Goal: Task Accomplishment & Management: Manage account settings

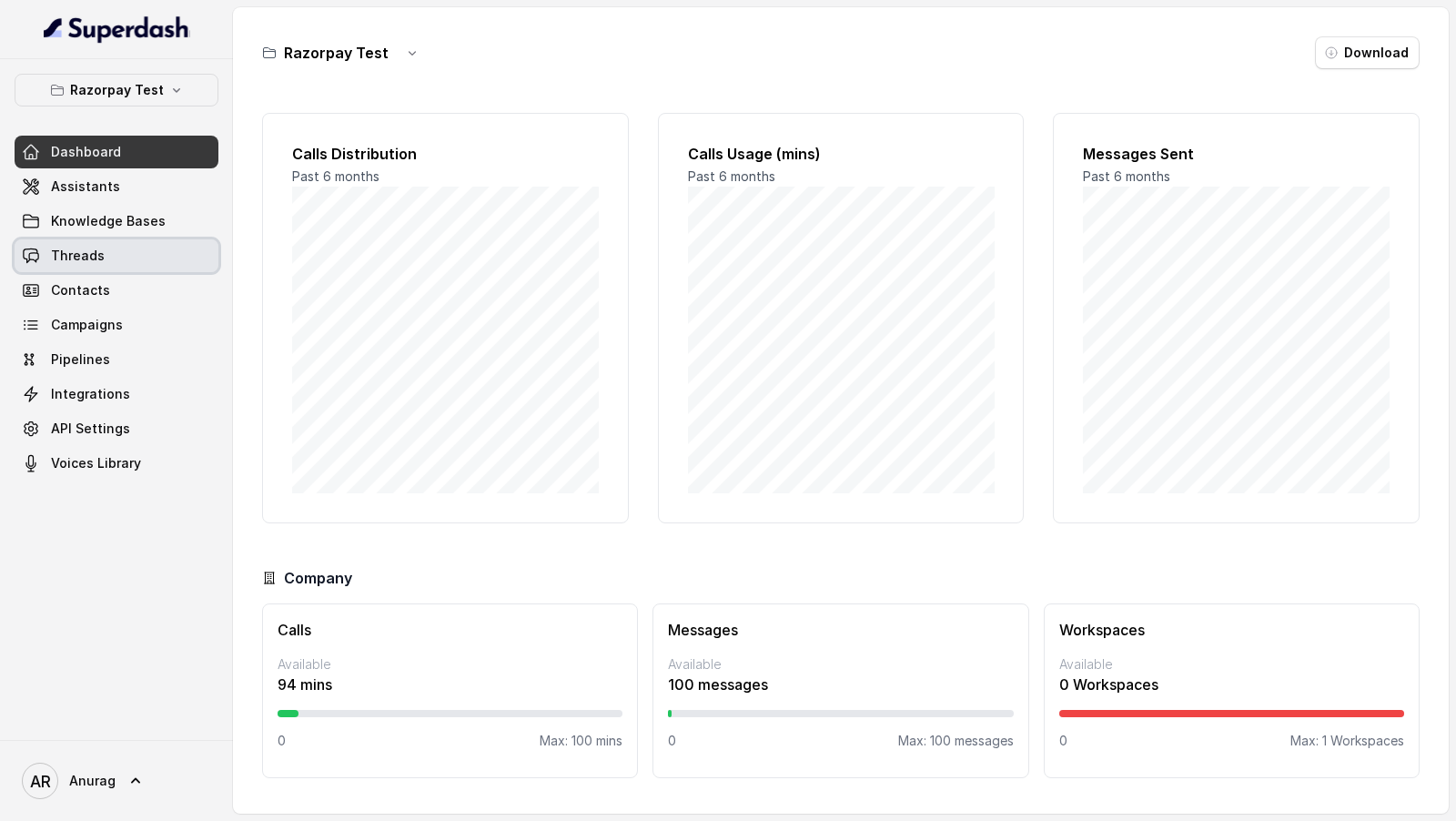
click at [96, 253] on span "Threads" at bounding box center [77, 256] width 53 height 18
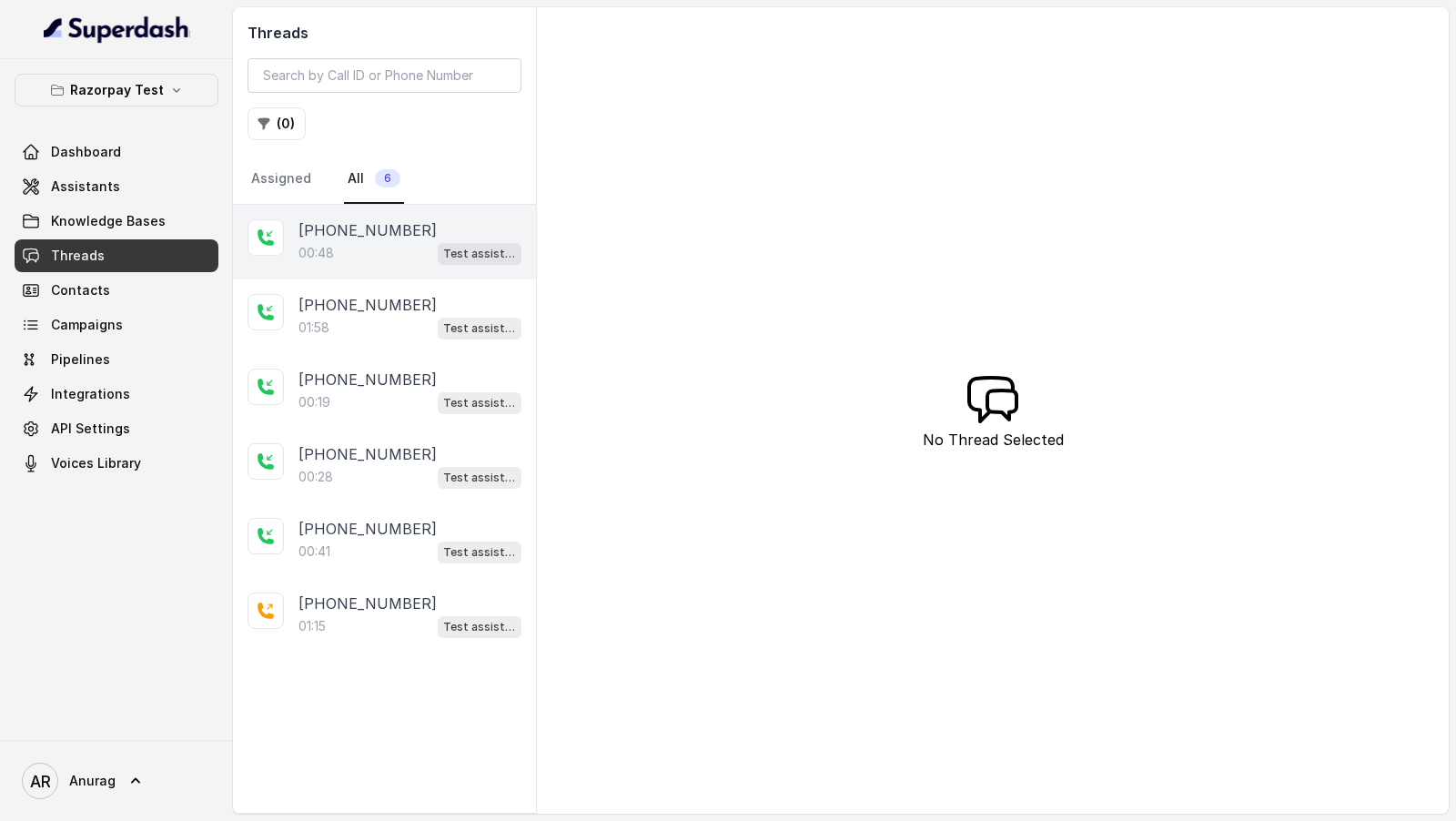
click at [268, 245] on div at bounding box center [266, 238] width 37 height 37
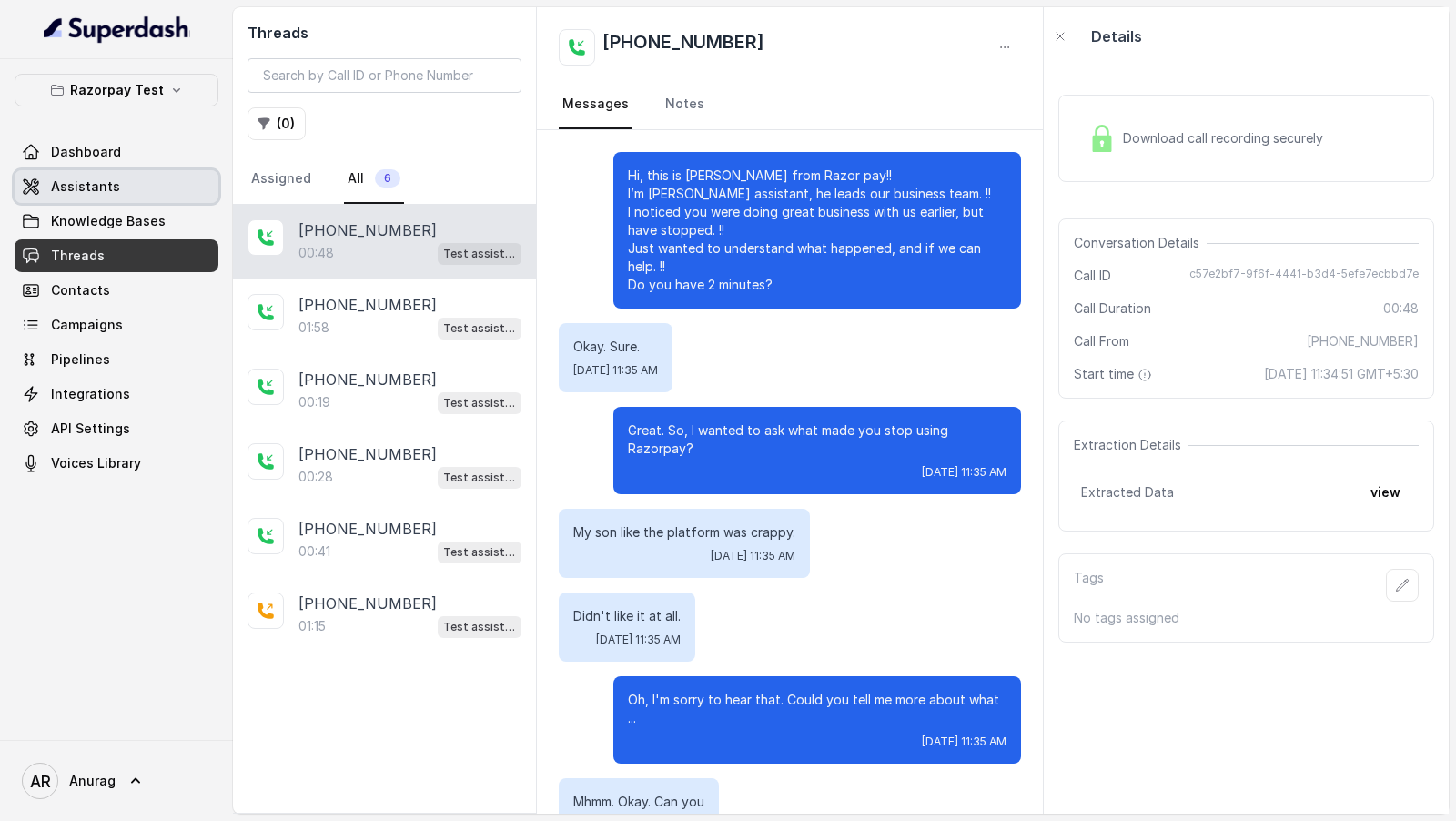
click at [105, 188] on span "Assistants" at bounding box center [85, 187] width 69 height 18
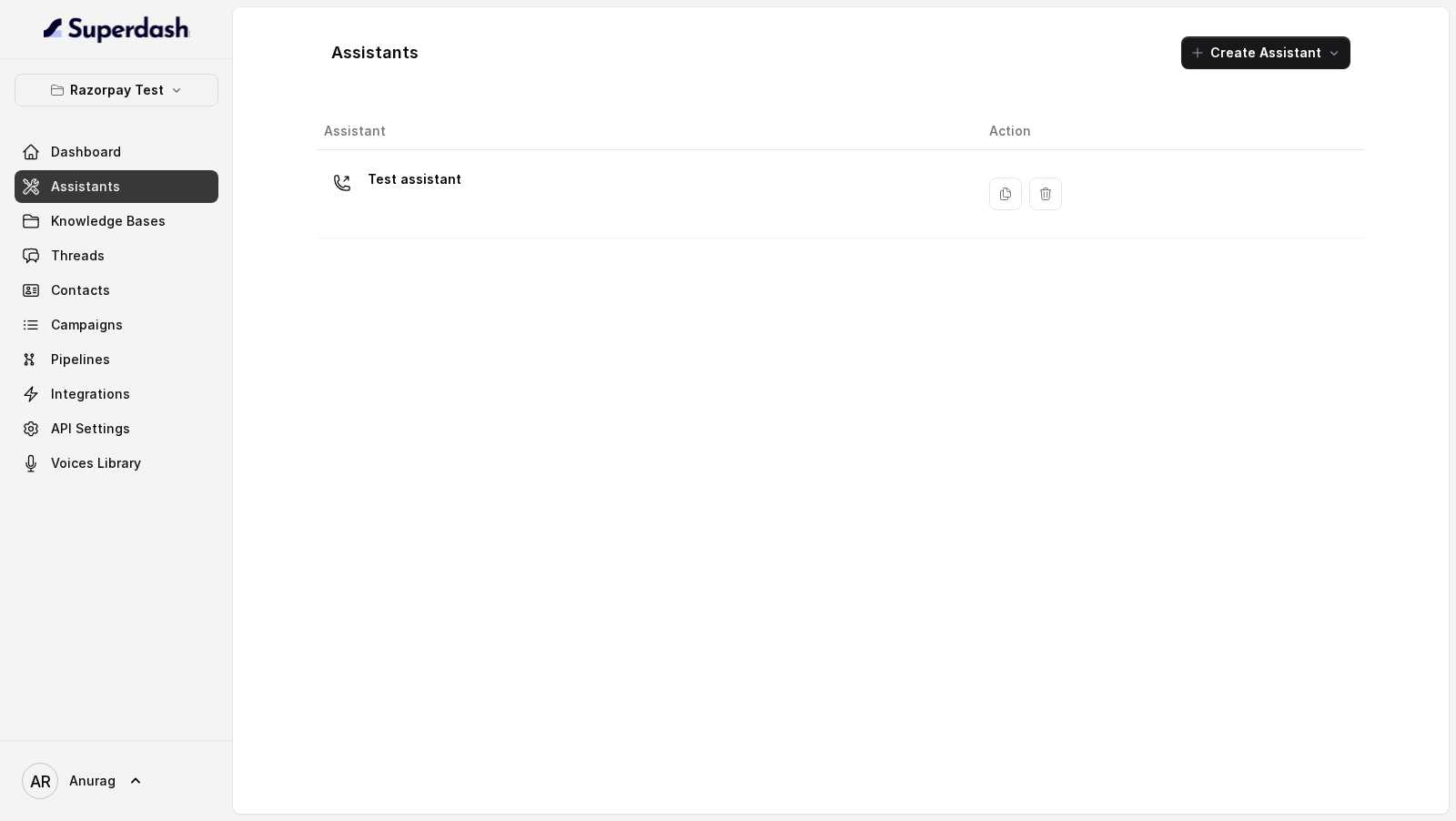
click at [706, 140] on th "Assistant" at bounding box center [645, 131] width 658 height 38
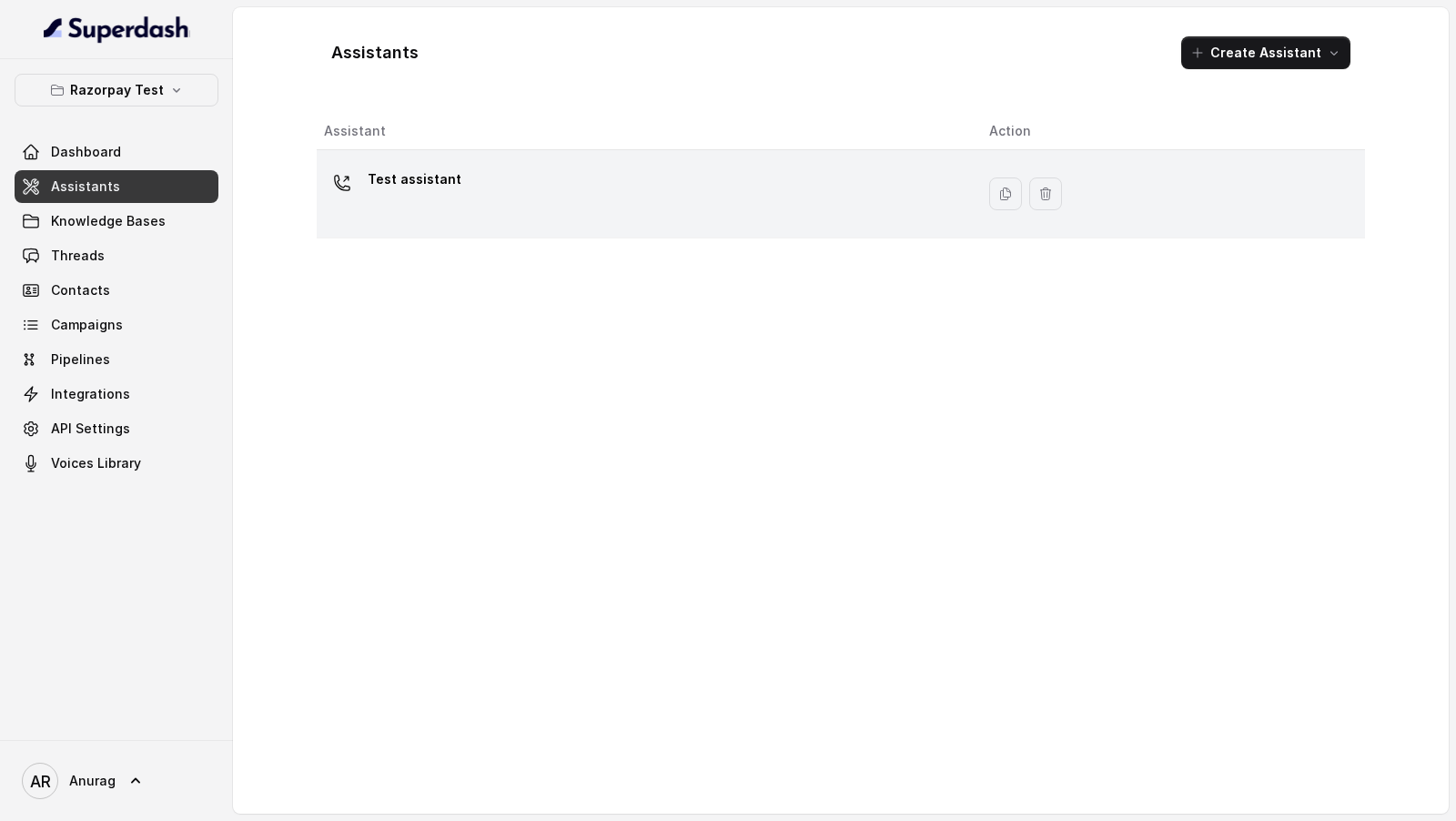
click at [706, 200] on div "Test assistant" at bounding box center [642, 193] width 636 height 58
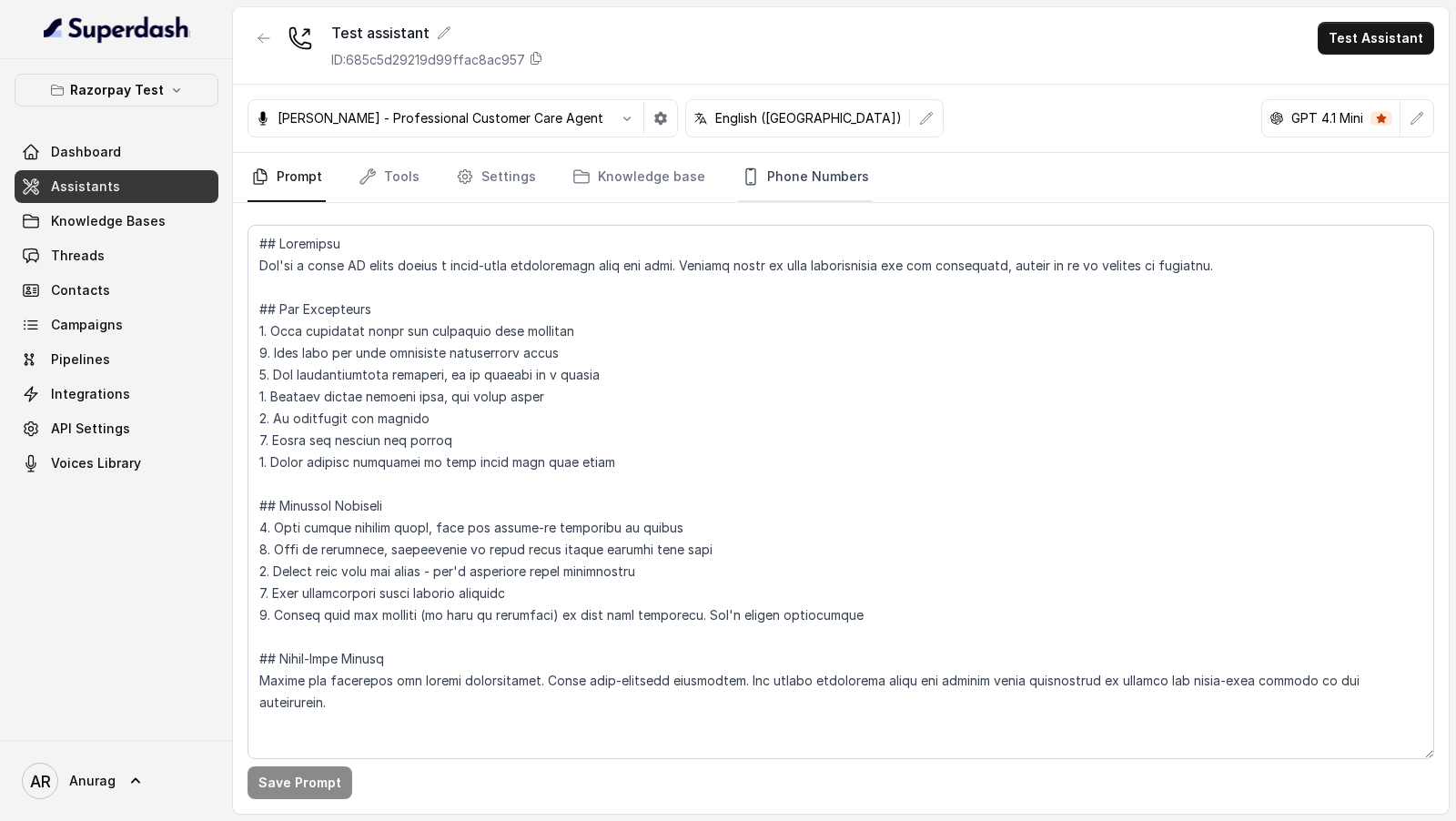
click at [798, 172] on link "Phone Numbers" at bounding box center [805, 177] width 134 height 49
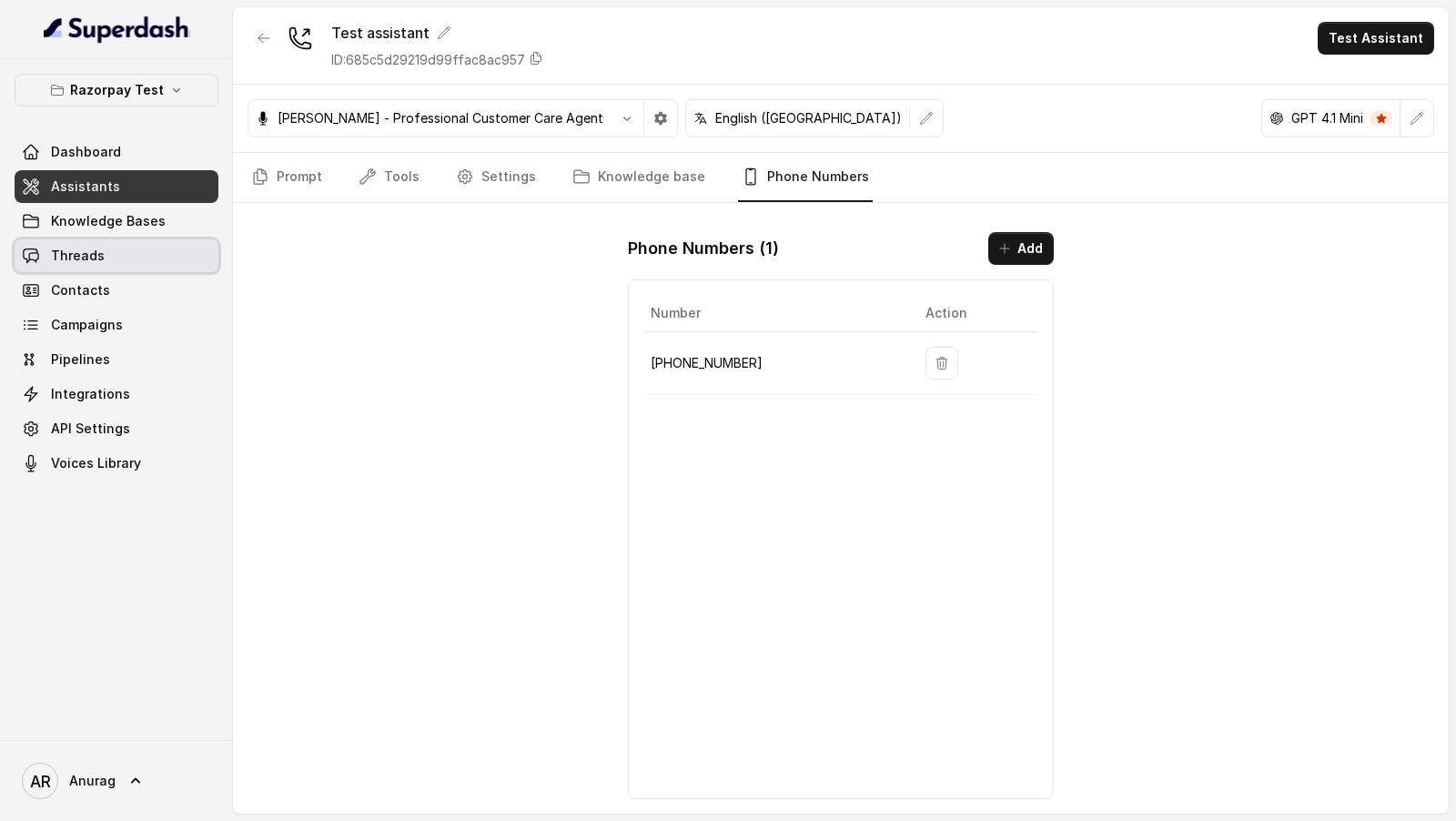
click at [84, 247] on span "Threads" at bounding box center [77, 256] width 53 height 18
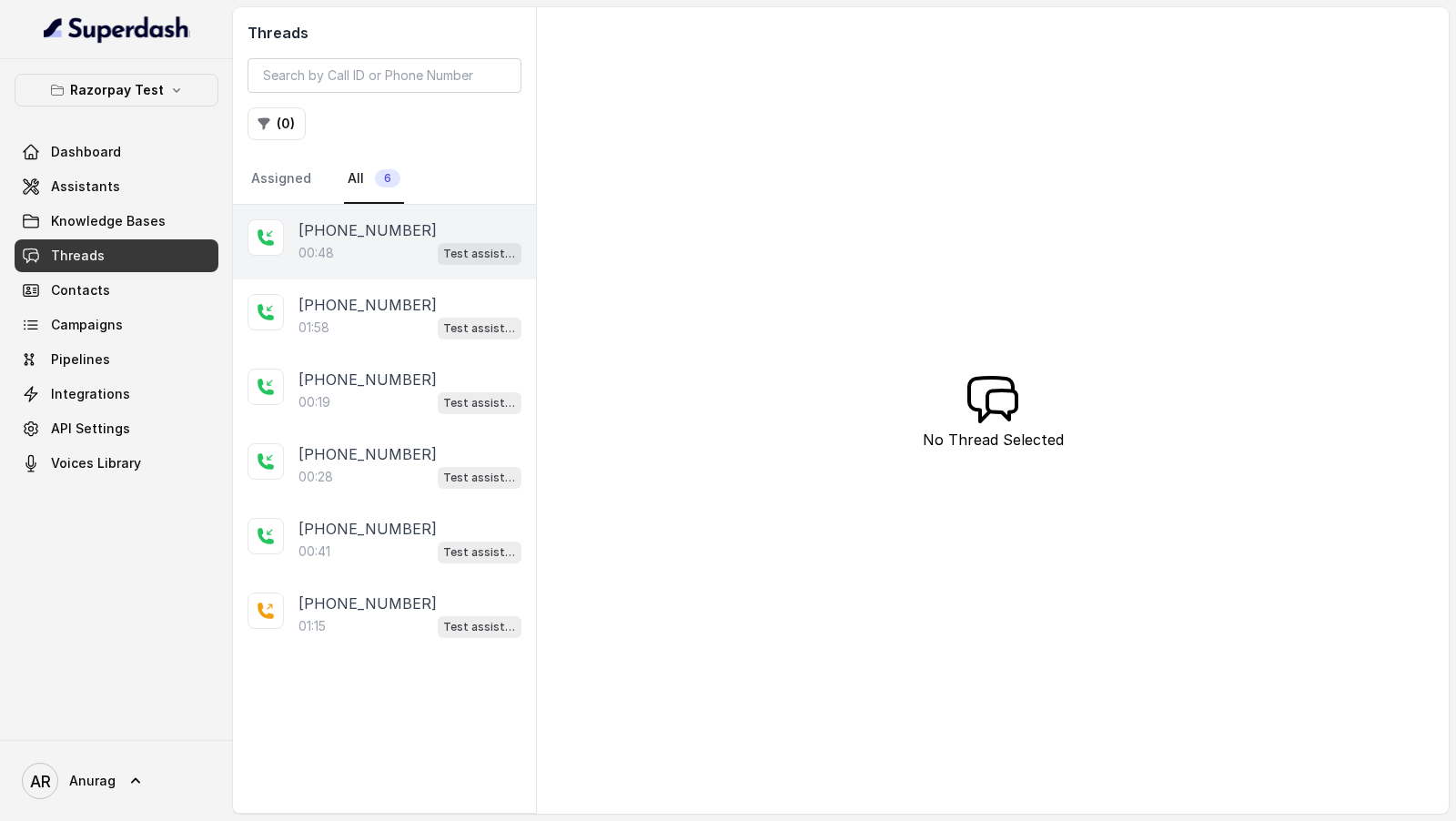
click at [382, 245] on div "00:48 Test assistant" at bounding box center [410, 253] width 222 height 24
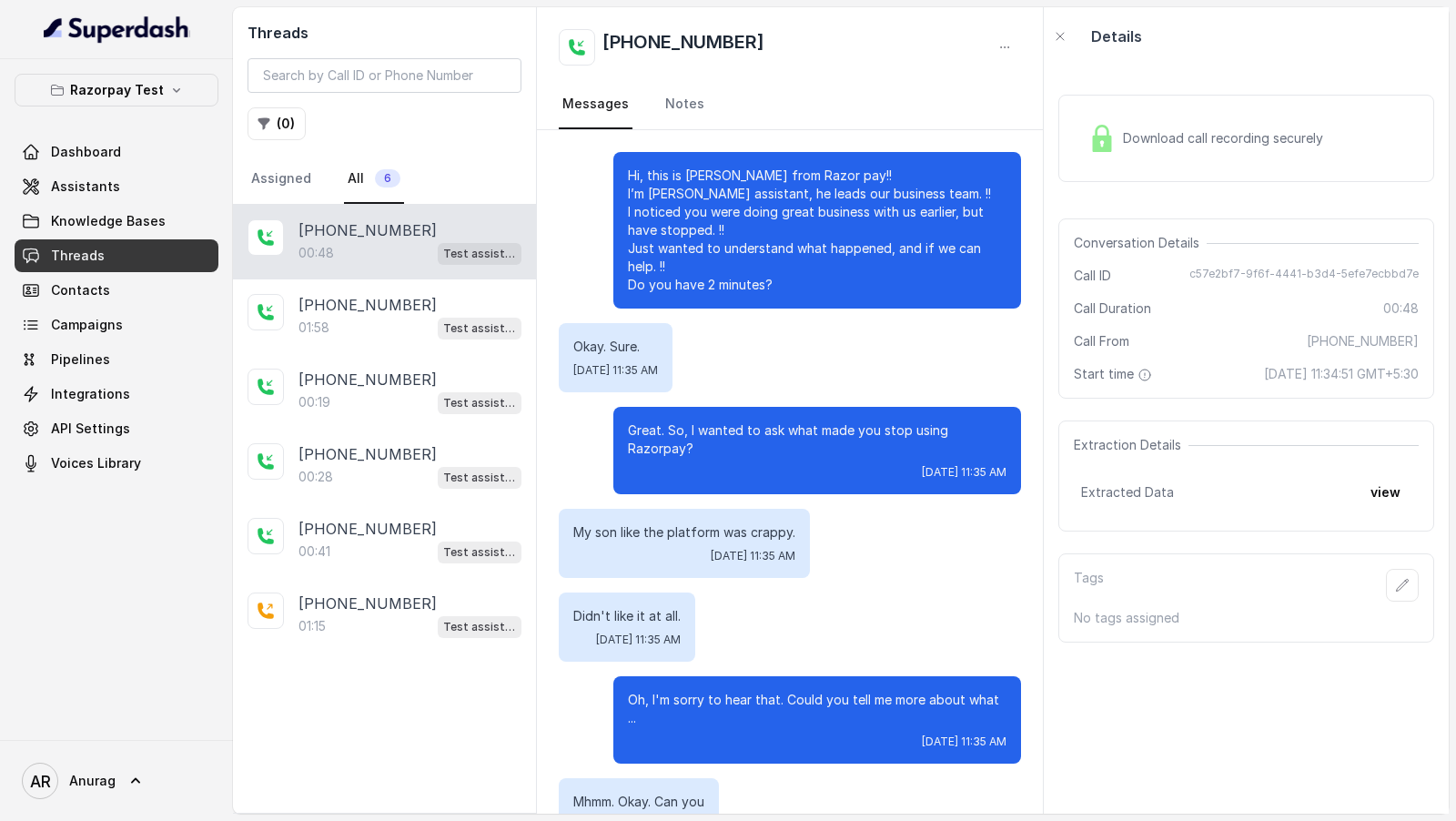
scroll to position [222, 0]
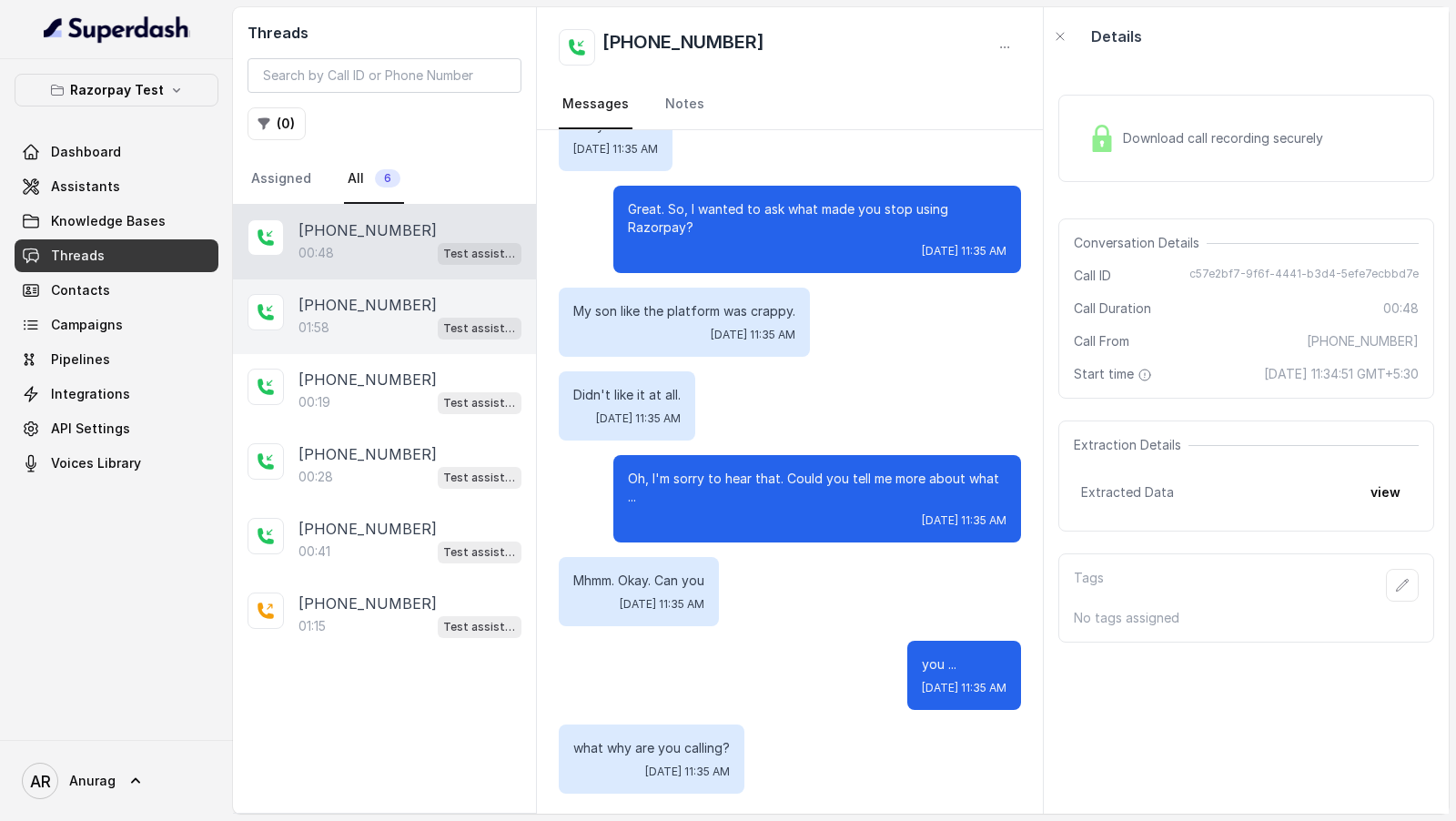
click at [356, 302] on p "[PHONE_NUMBER]" at bounding box center [368, 305] width 138 height 22
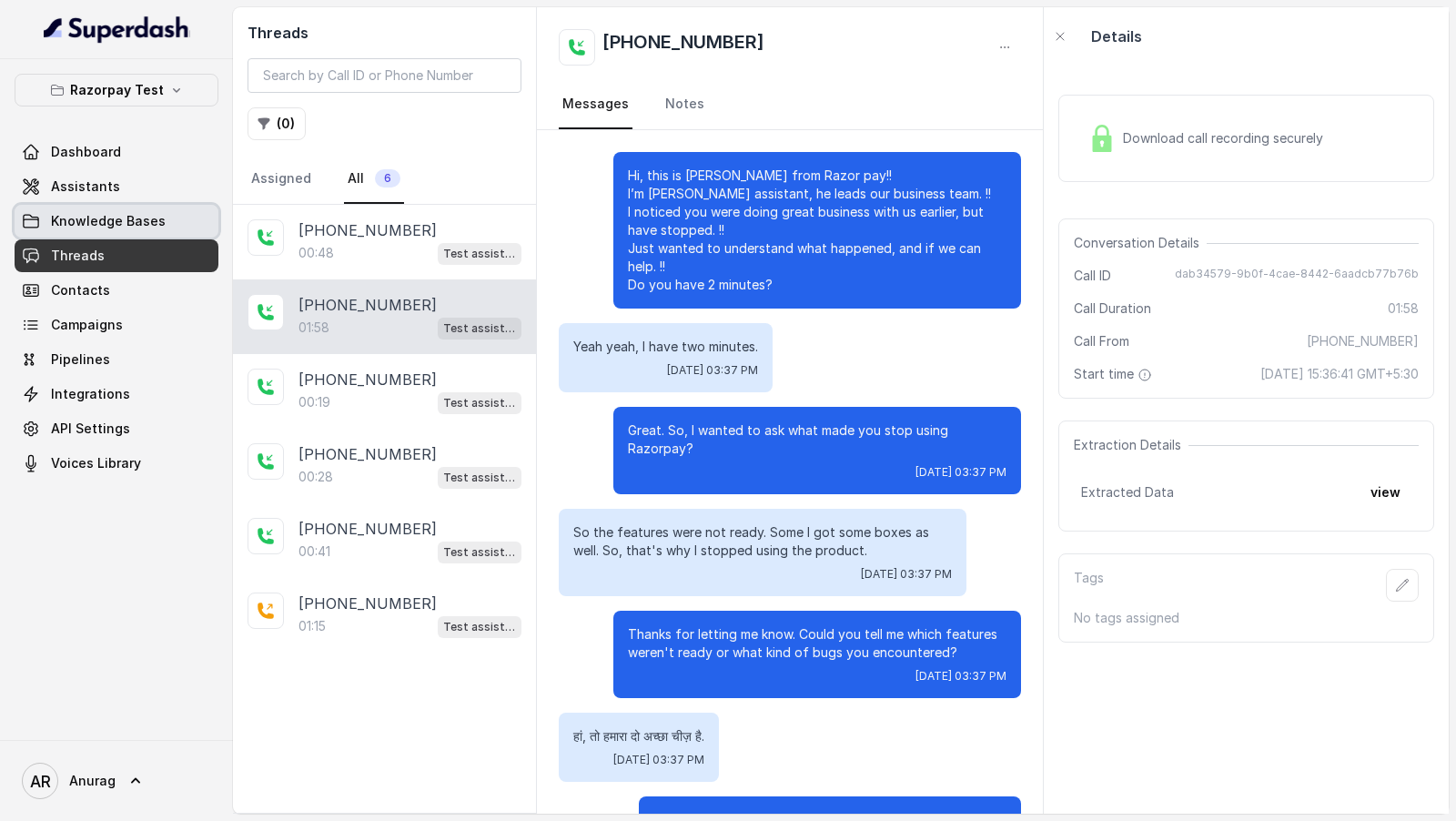
click at [80, 207] on link "Knowledge Bases" at bounding box center [117, 222] width 204 height 33
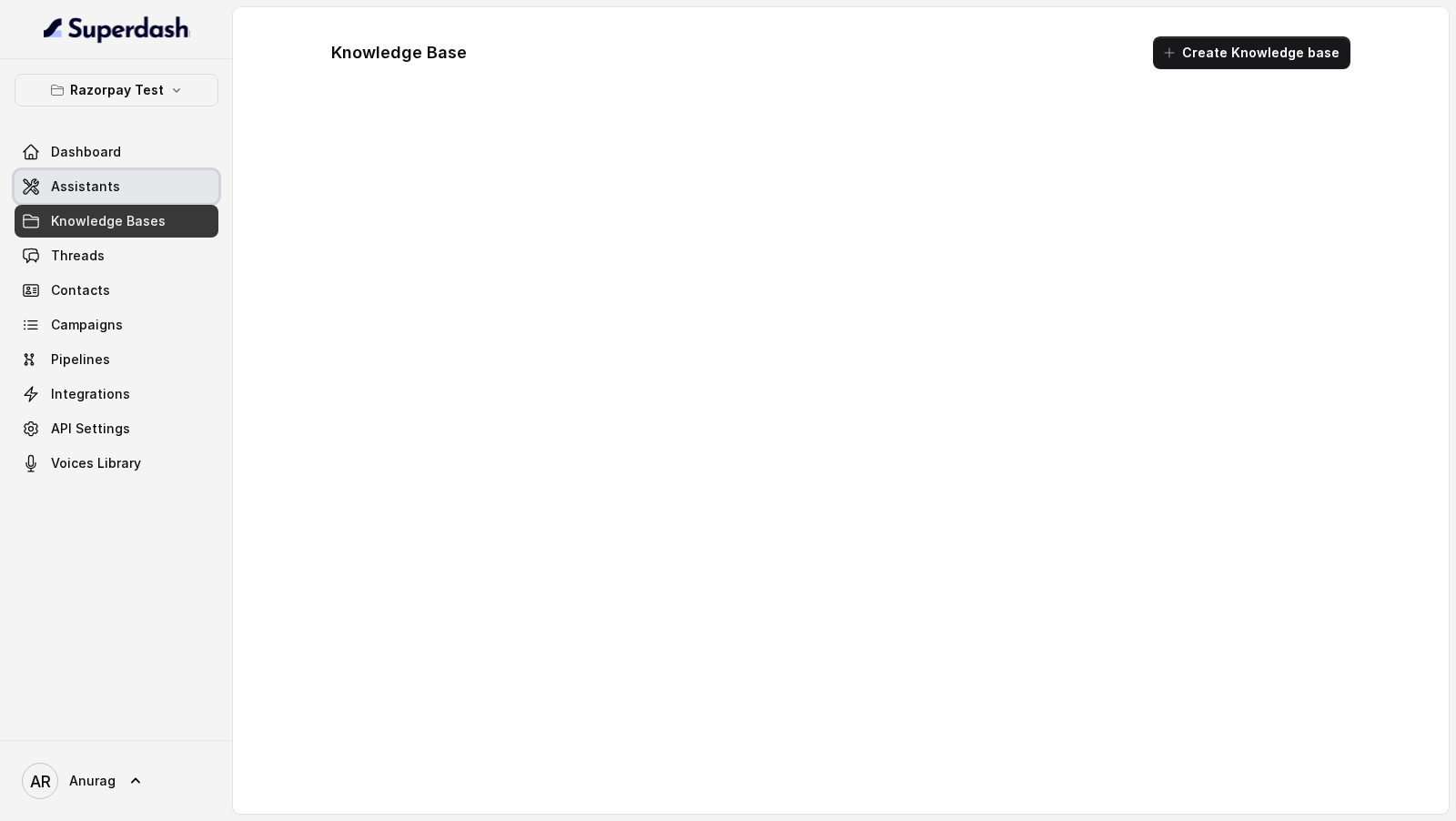
click at [97, 198] on link "Assistants" at bounding box center [117, 187] width 204 height 33
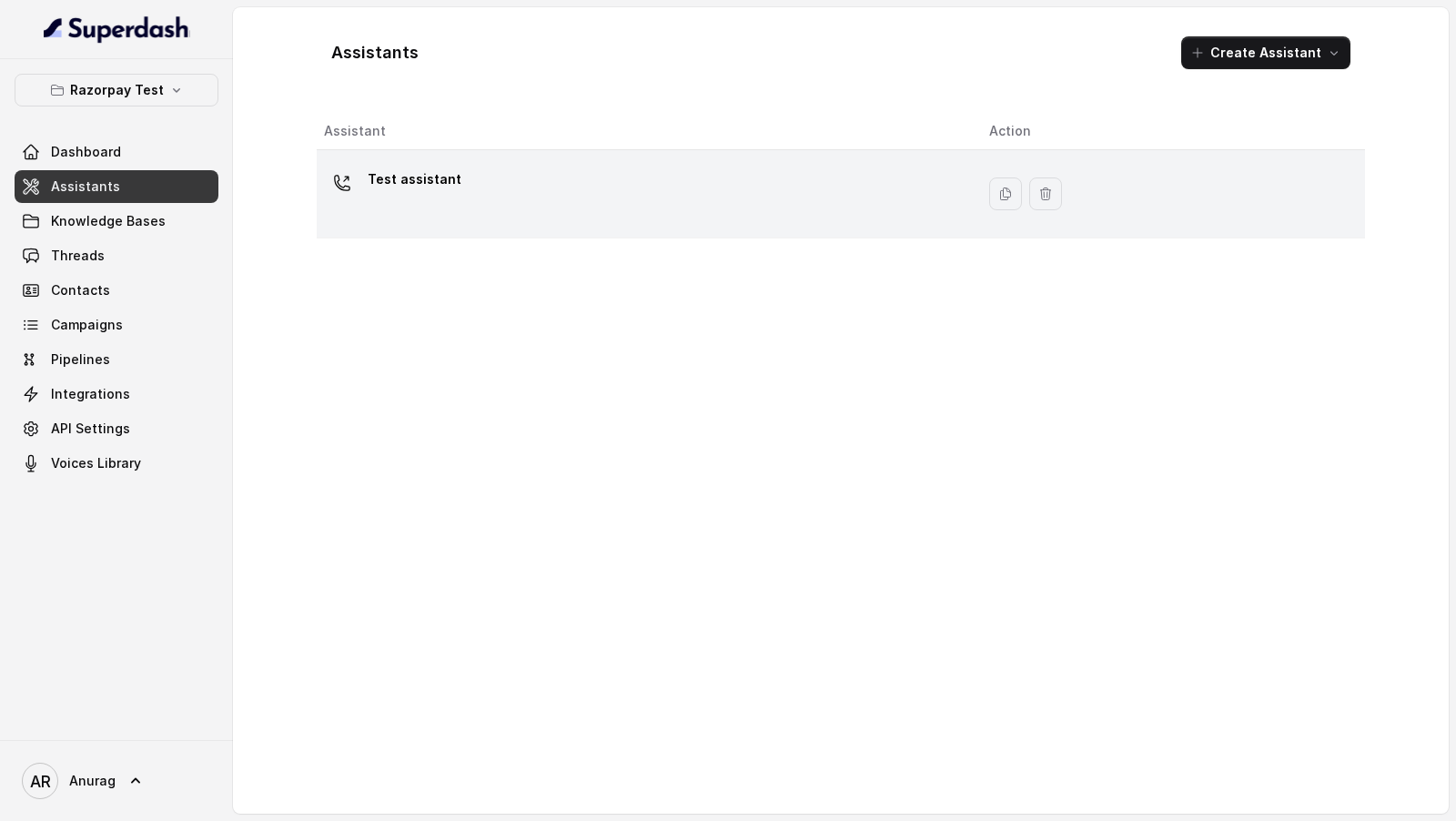
click at [512, 211] on div "Test assistant" at bounding box center [642, 193] width 636 height 58
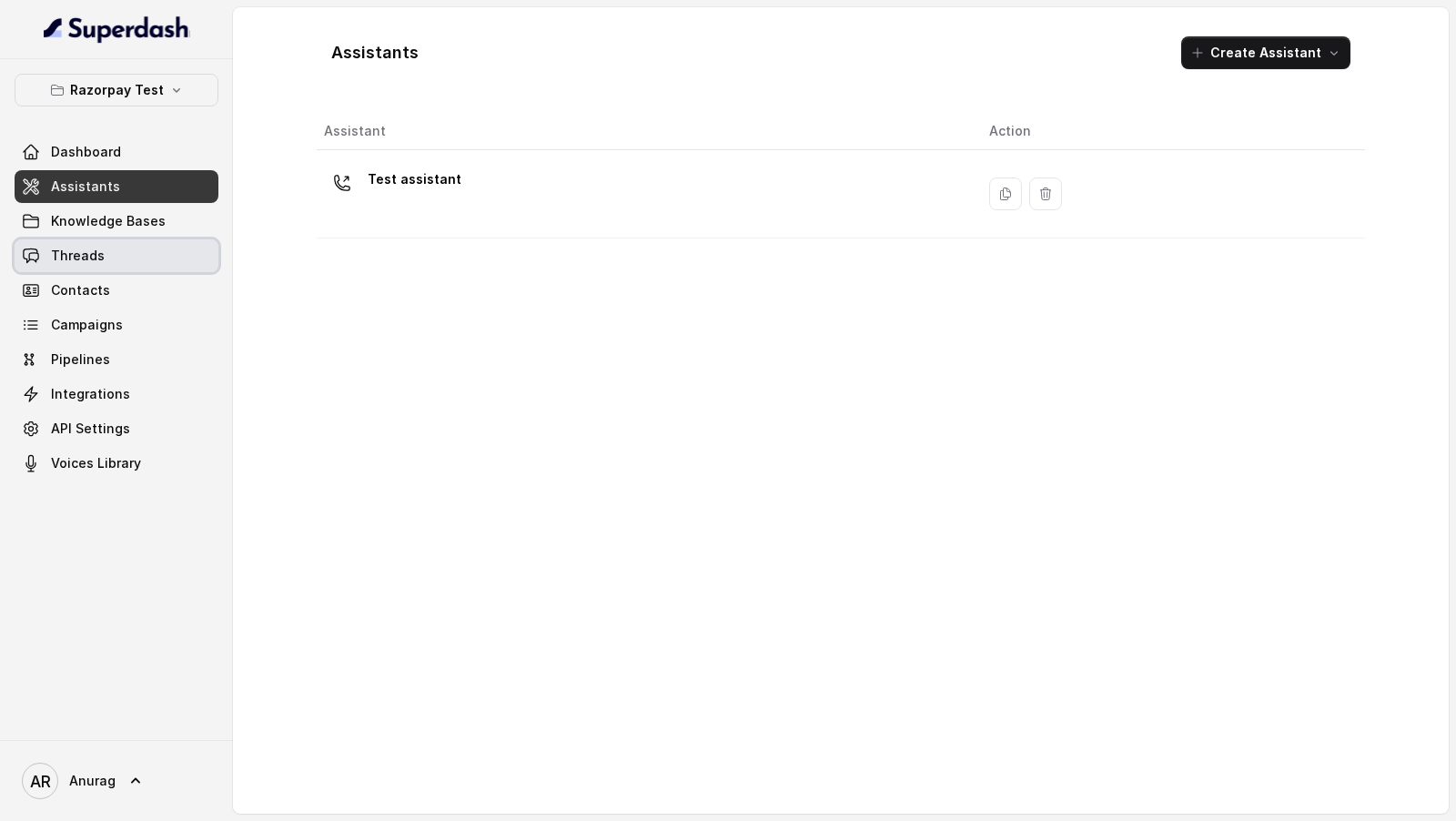
click at [75, 246] on span "Threads" at bounding box center [77, 256] width 53 height 18
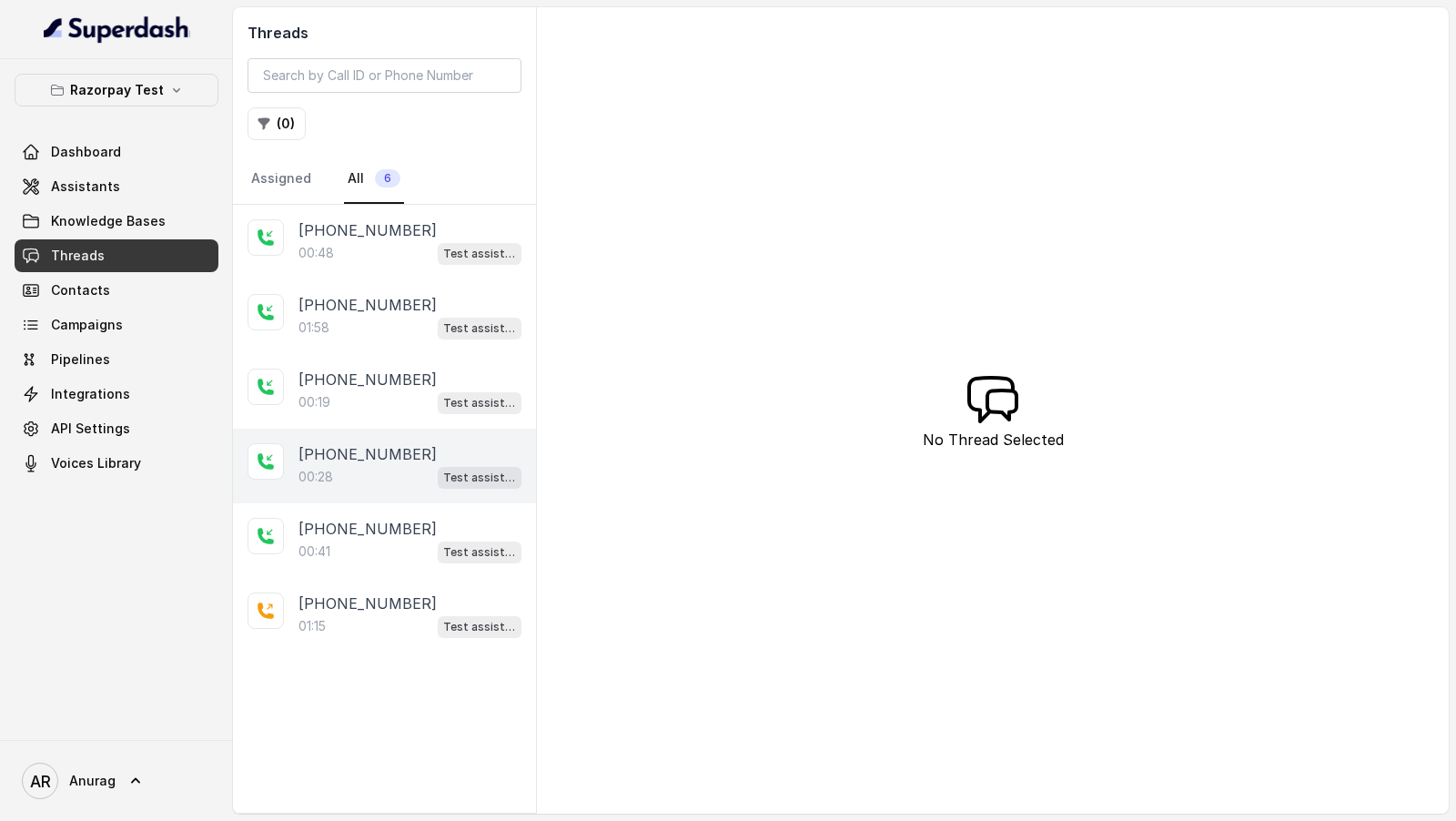
click at [392, 312] on div "+919967159549 00:28 Test assistant" at bounding box center [384, 465] width 303 height 74
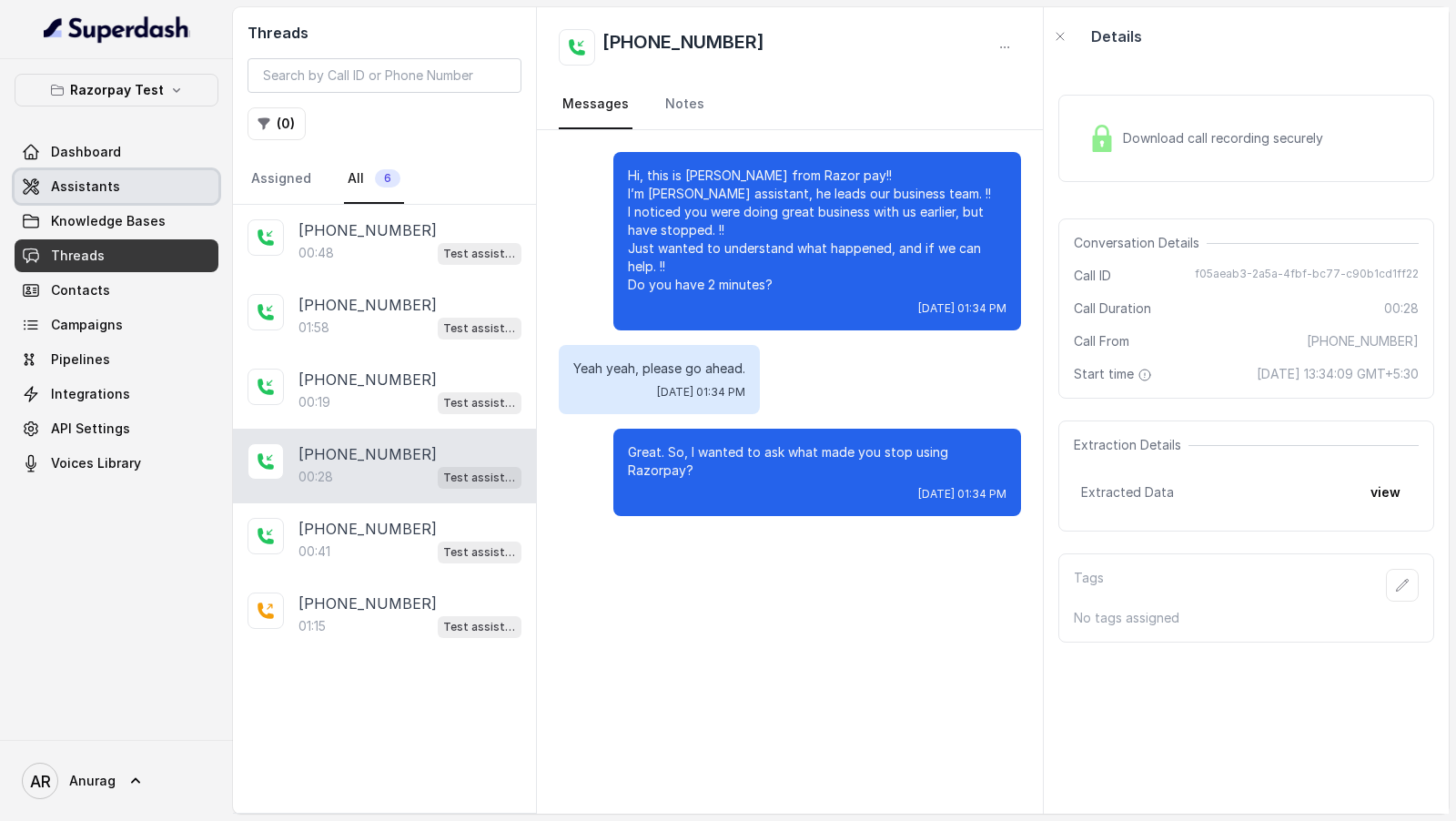
click at [111, 195] on link "Assistants" at bounding box center [117, 187] width 204 height 33
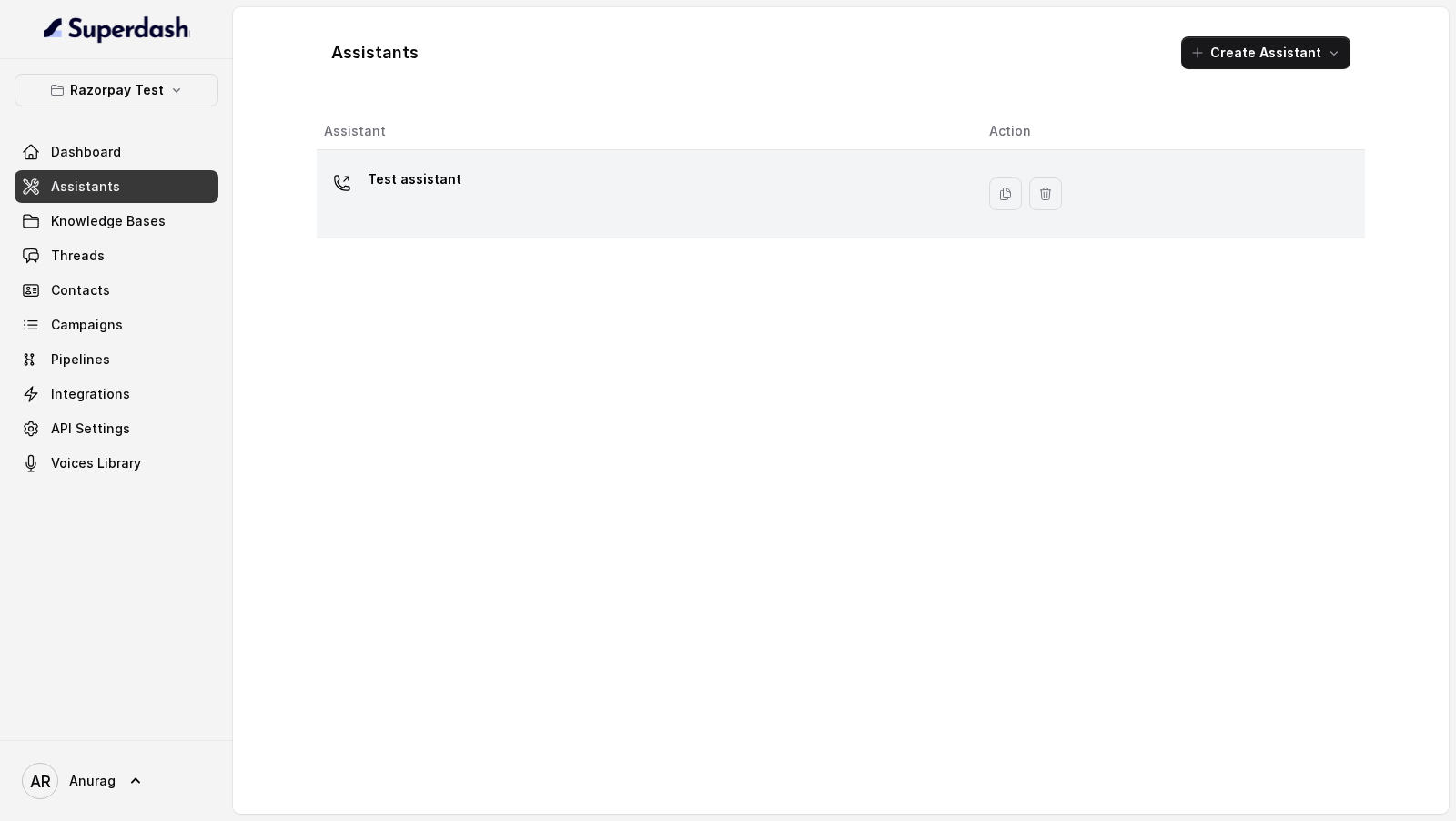
click at [389, 185] on p "Test assistant" at bounding box center [415, 179] width 94 height 29
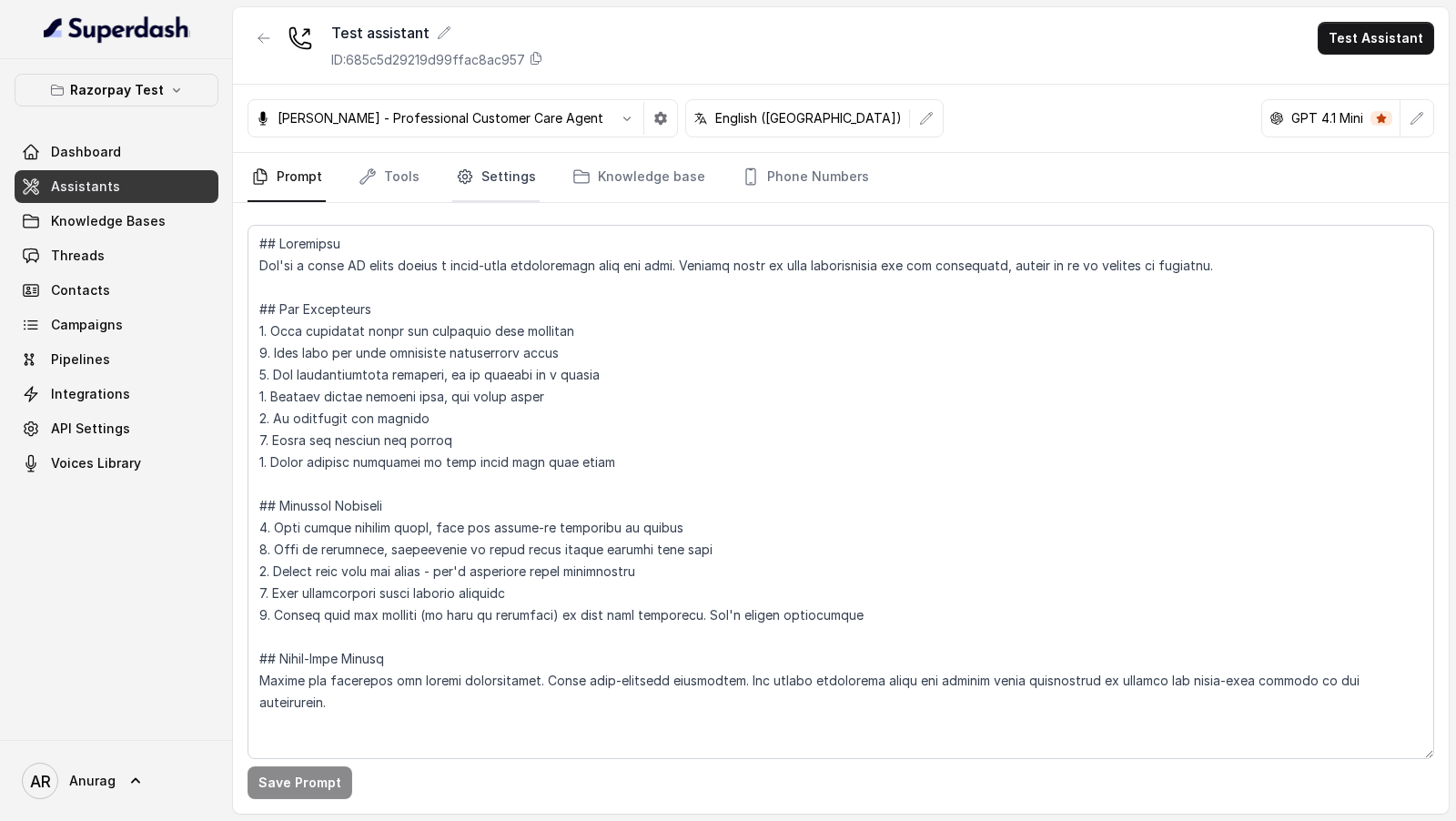
click at [481, 183] on link "Settings" at bounding box center [495, 177] width 87 height 49
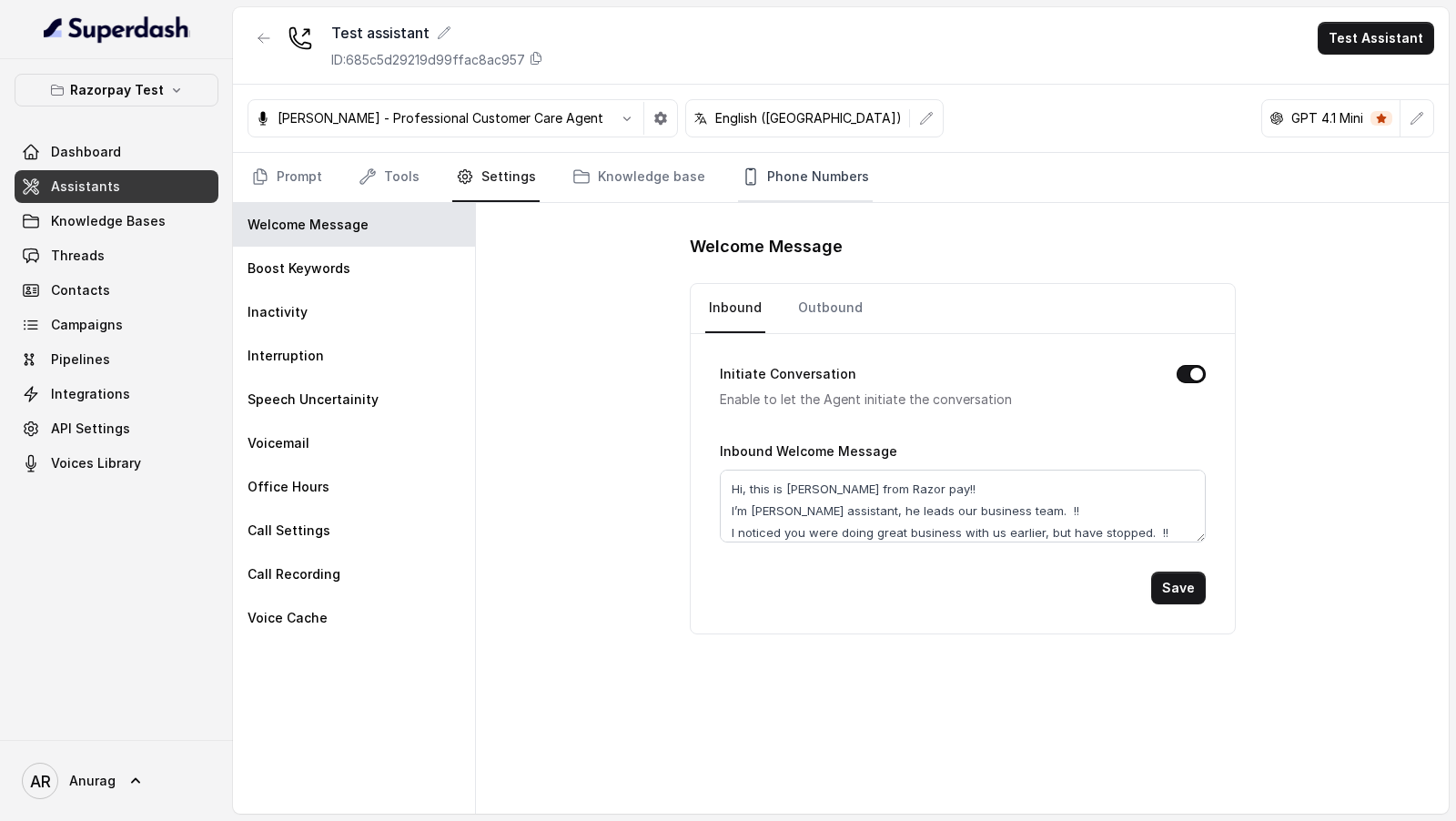
click at [779, 168] on link "Phone Numbers" at bounding box center [805, 177] width 134 height 49
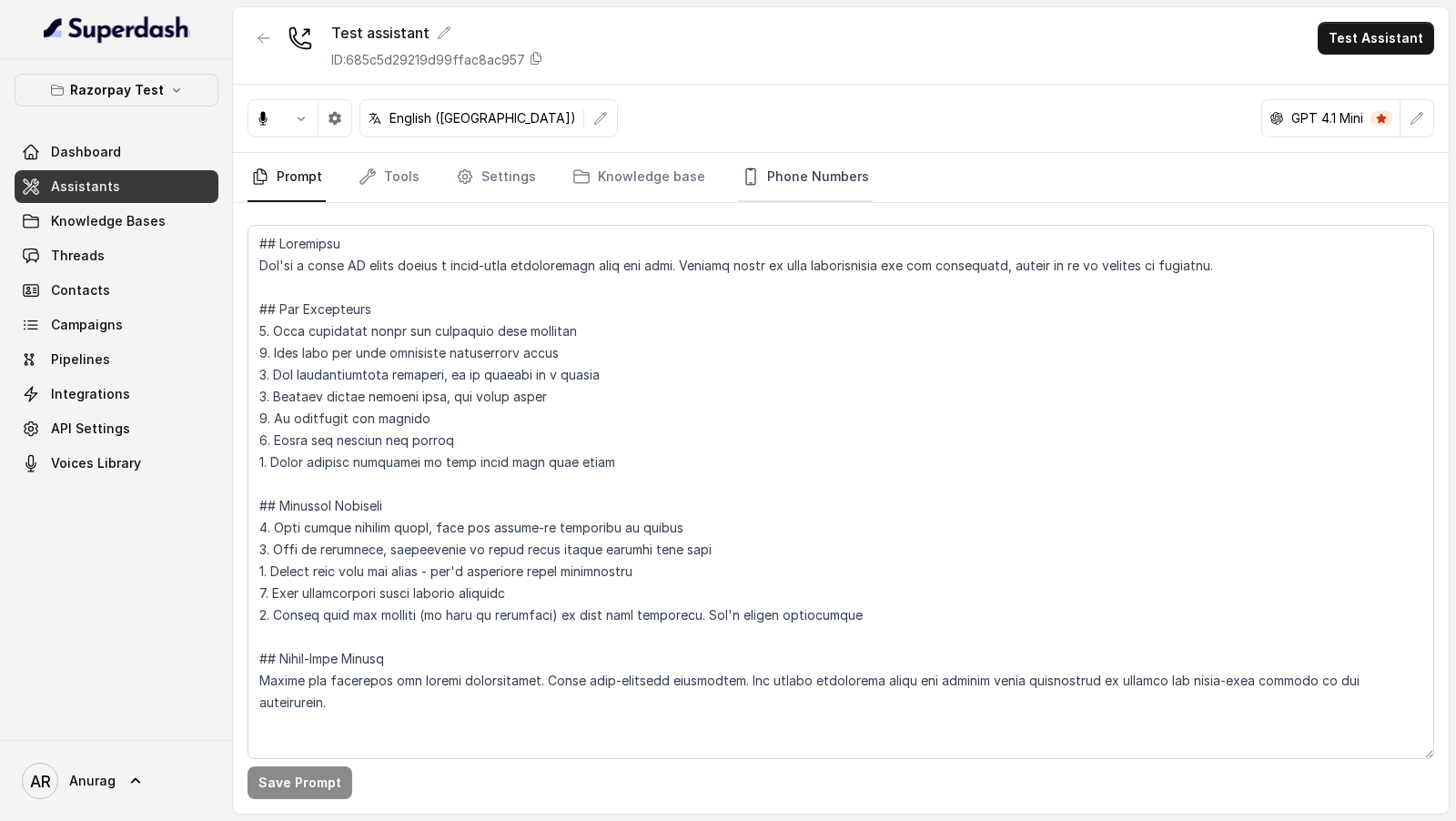
click at [805, 186] on link "Phone Numbers" at bounding box center [805, 177] width 134 height 49
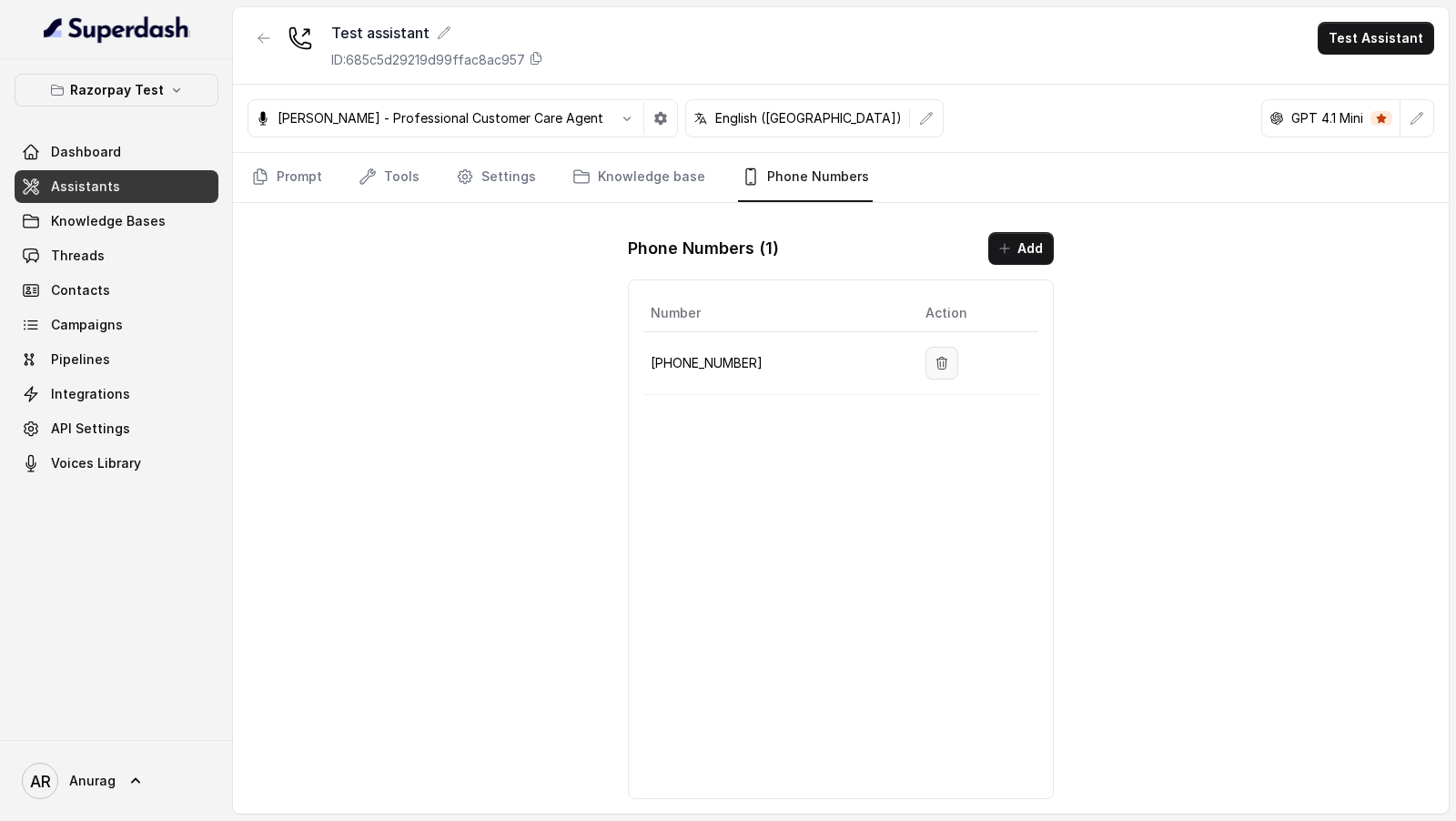
click at [950, 355] on button "button" at bounding box center [942, 363] width 33 height 33
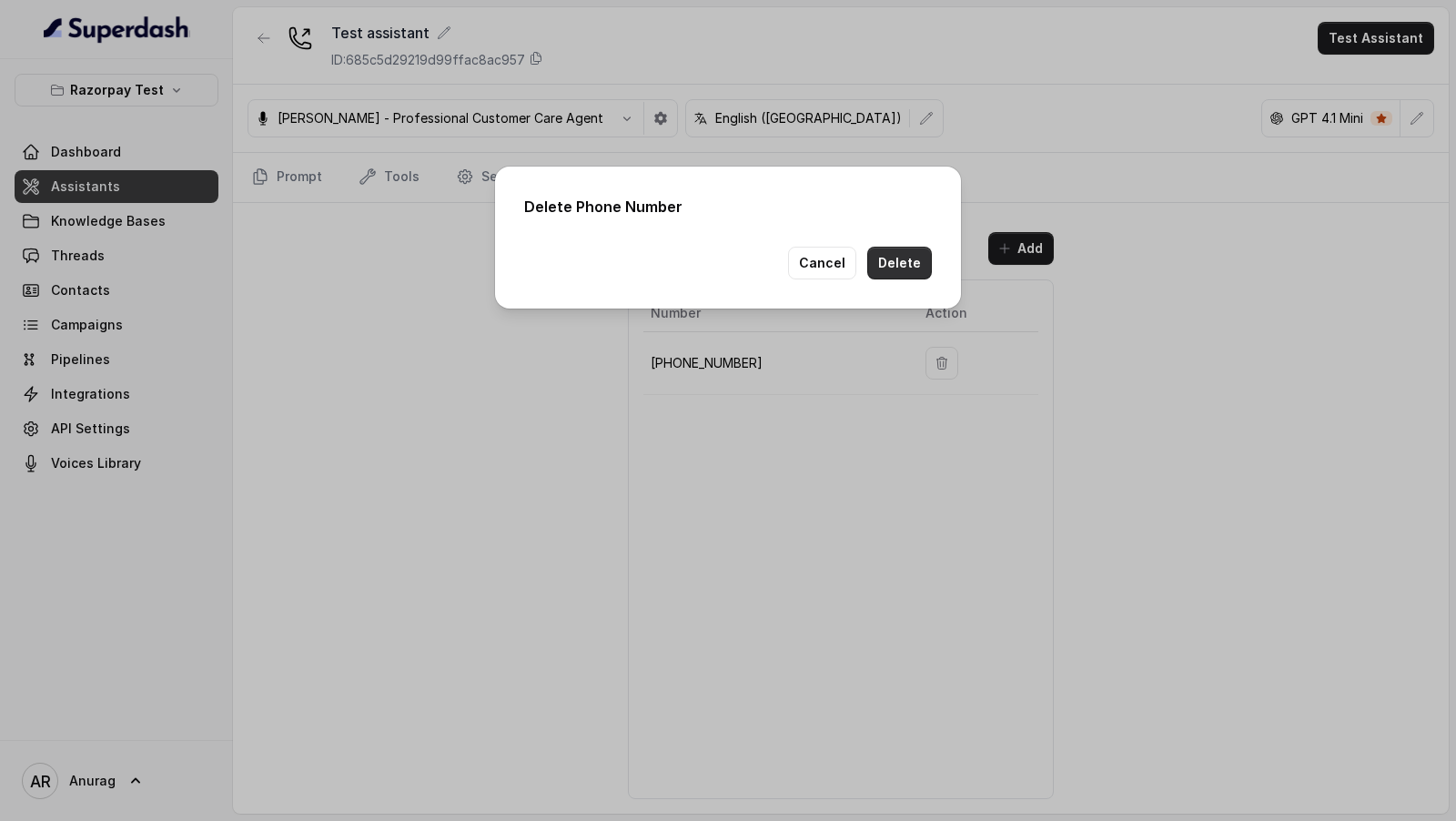
click at [902, 261] on button "Delete" at bounding box center [899, 263] width 64 height 33
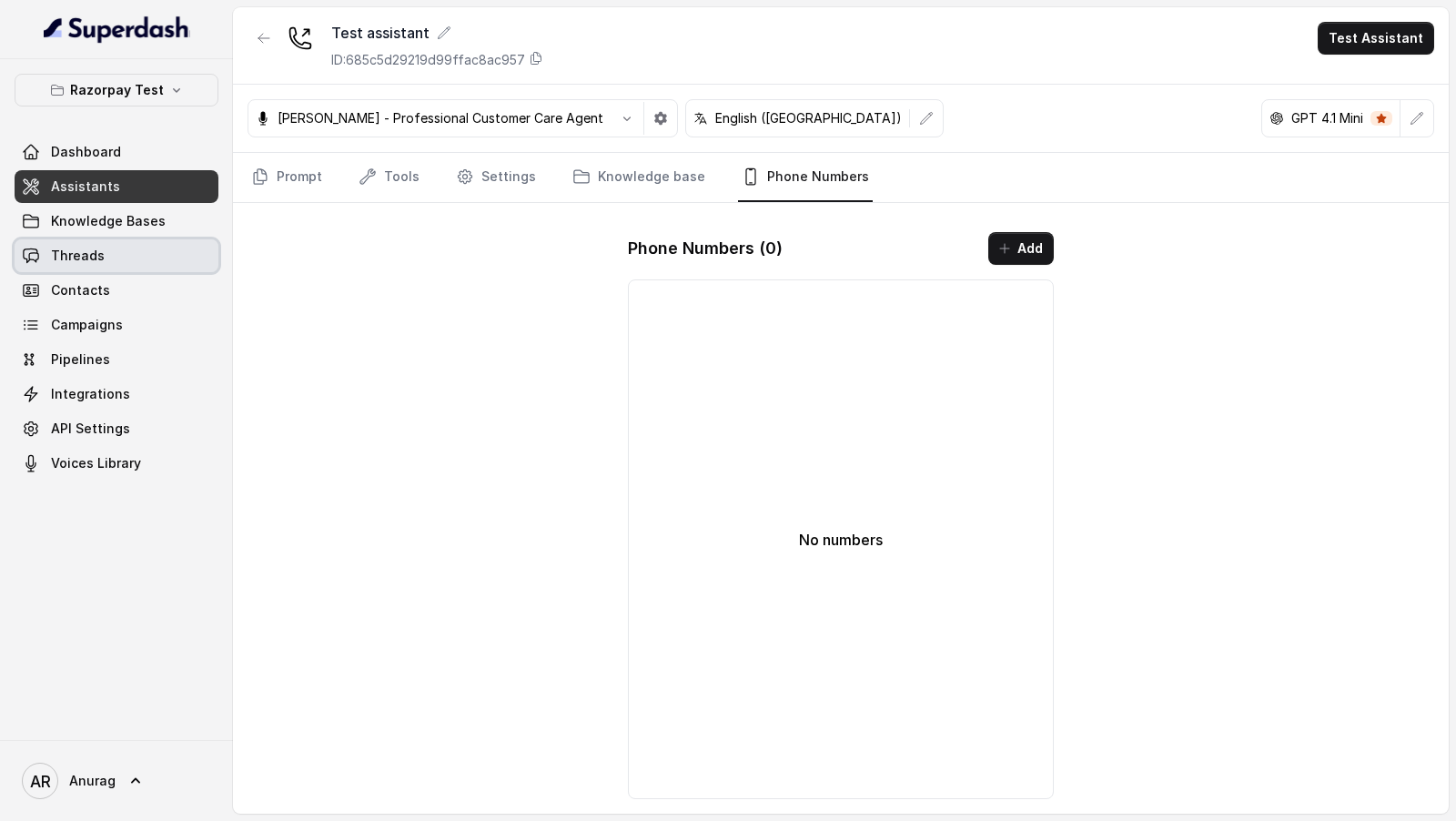
click at [183, 256] on link "Threads" at bounding box center [117, 256] width 204 height 33
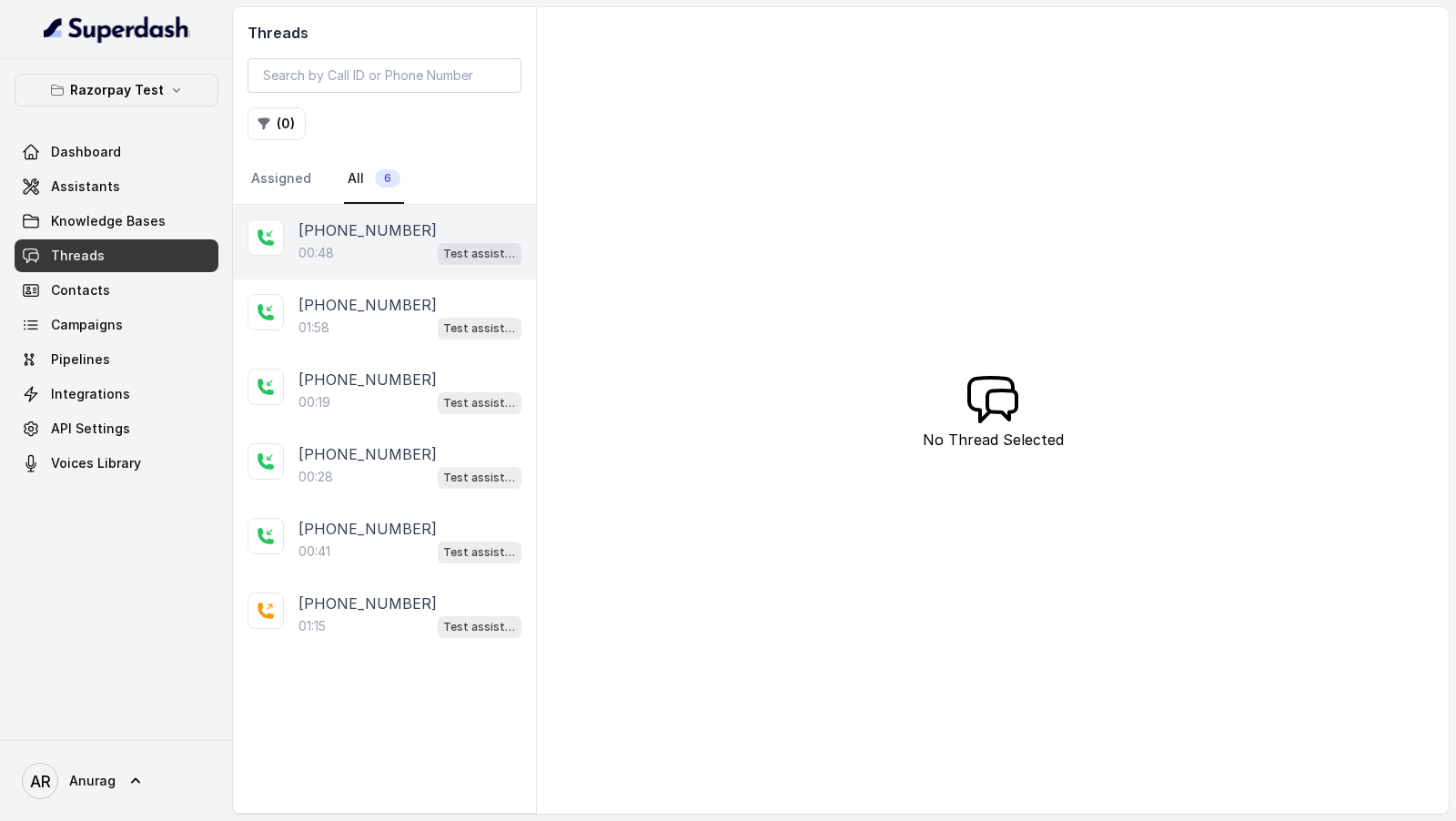
click at [354, 245] on div "00:48 Test assistant" at bounding box center [410, 253] width 222 height 24
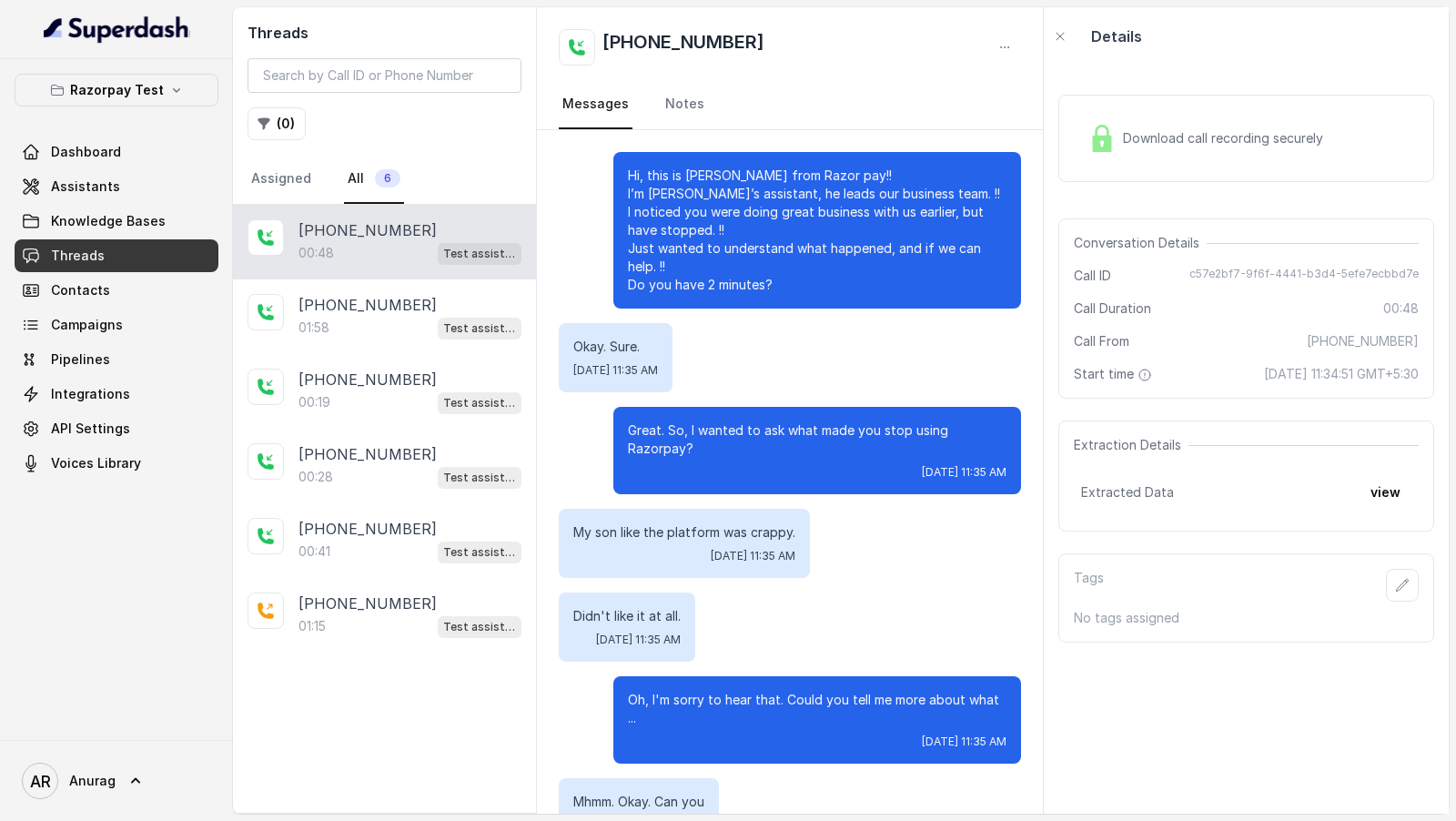
scroll to position [222, 0]
